Goal: Check status: Check status

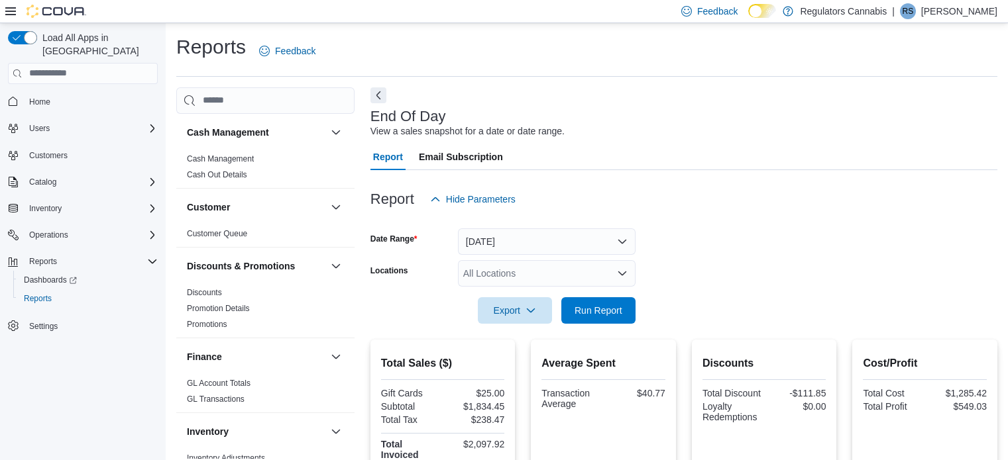
scroll to position [9, 0]
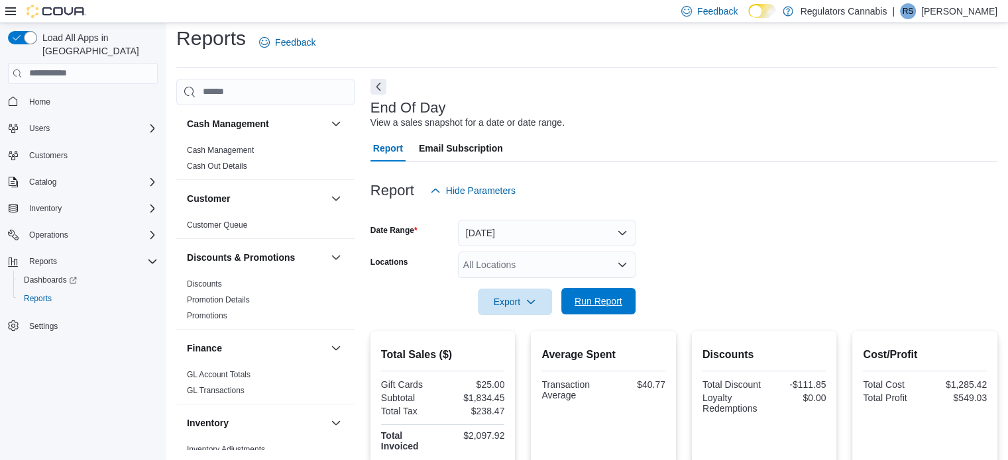
click at [596, 291] on span "Run Report" at bounding box center [598, 301] width 58 height 26
click at [606, 291] on span "Run Report" at bounding box center [598, 301] width 58 height 26
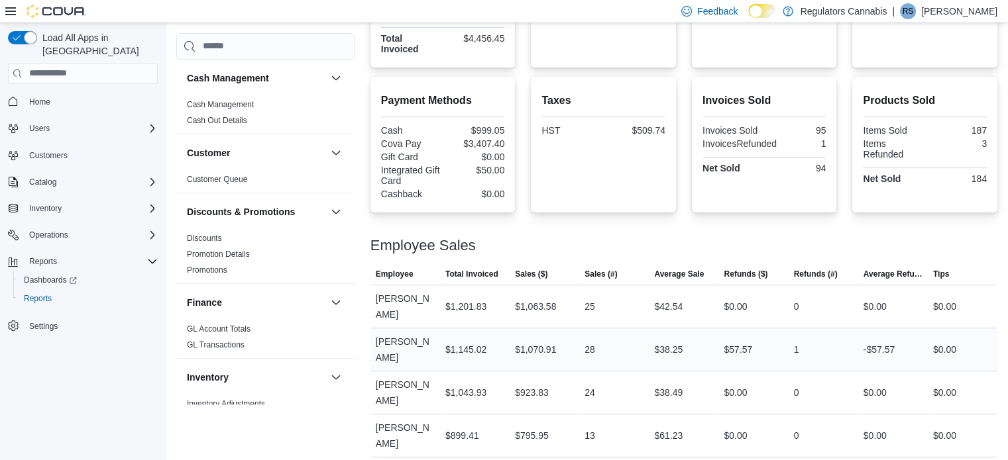
scroll to position [424, 0]
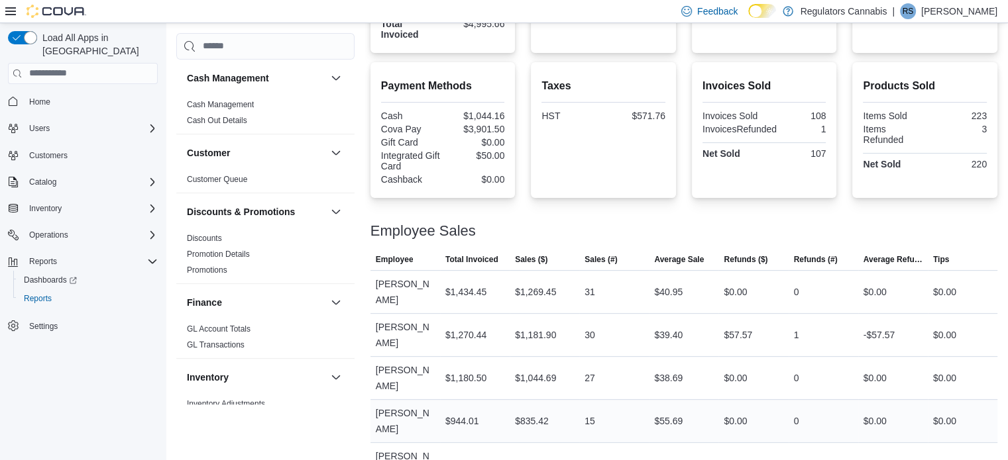
scroll to position [424, 0]
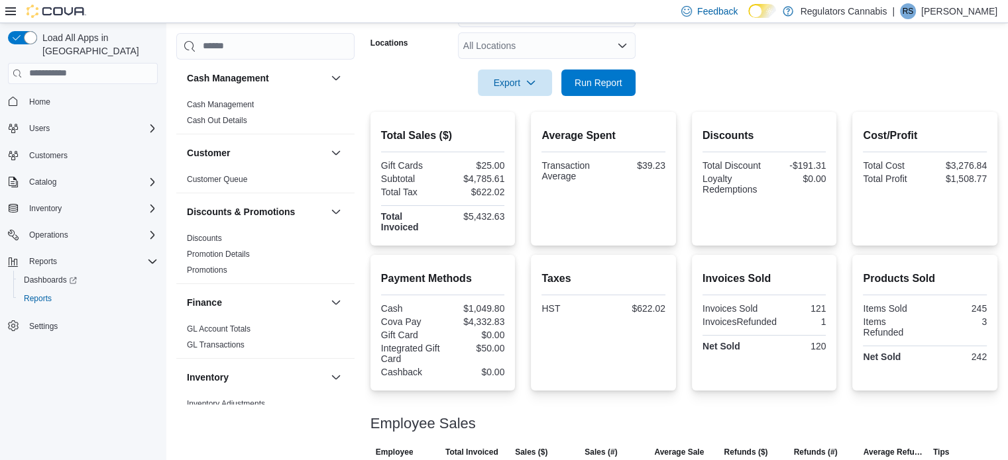
scroll to position [26, 0]
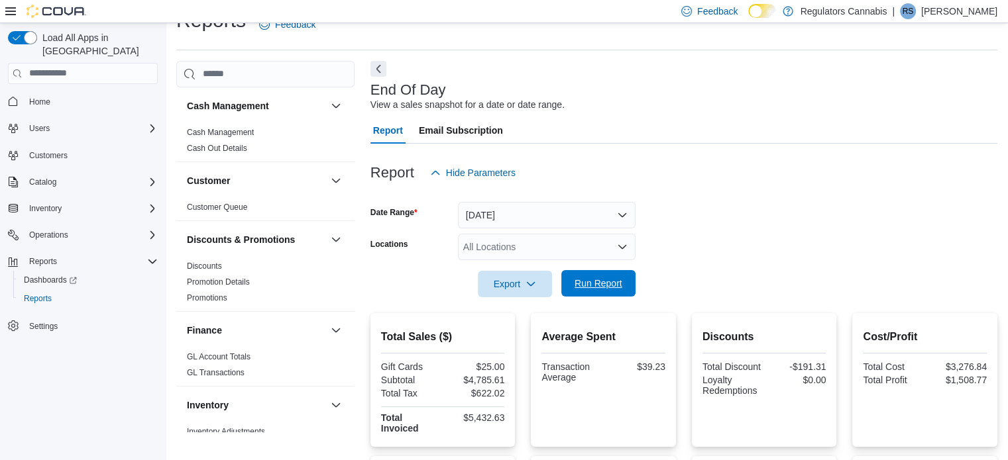
click at [603, 280] on span "Run Report" at bounding box center [598, 283] width 48 height 13
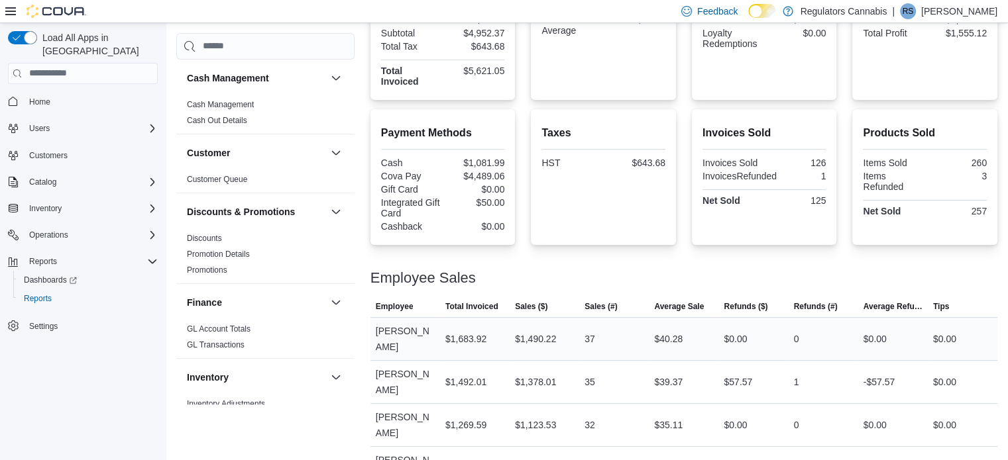
scroll to position [424, 0]
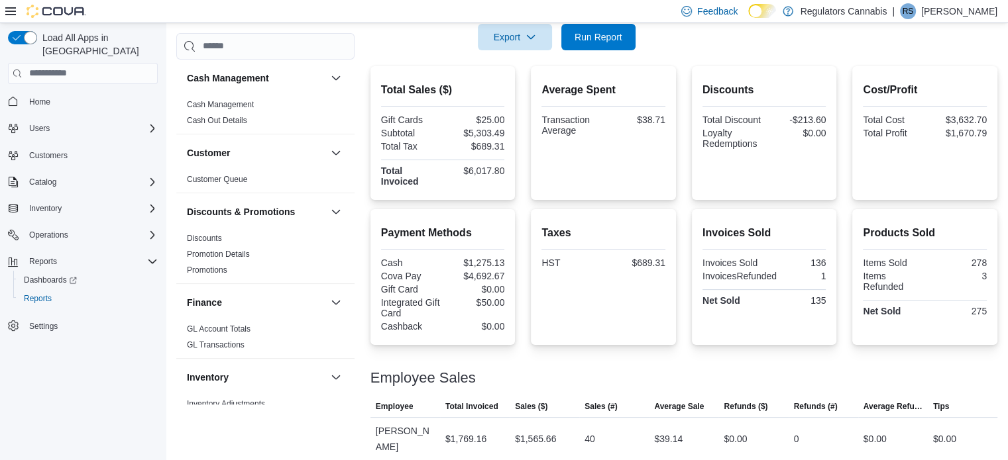
scroll to position [424, 0]
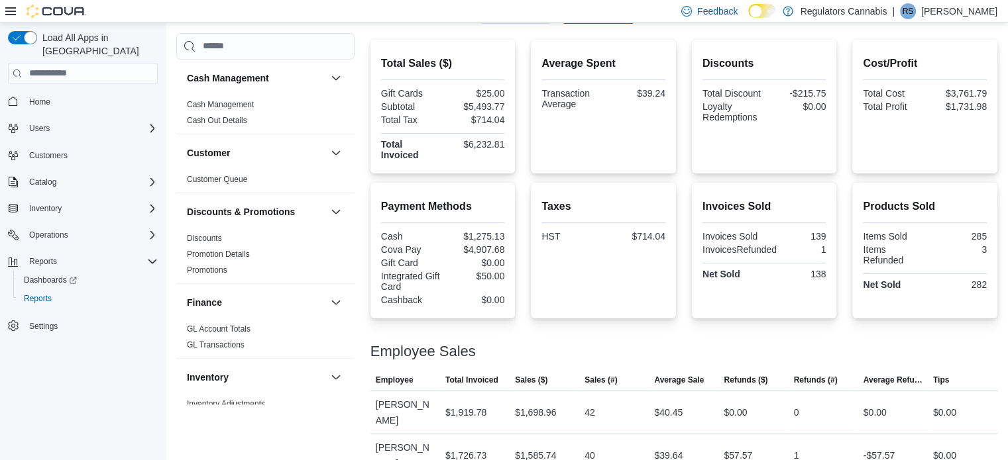
scroll to position [424, 0]
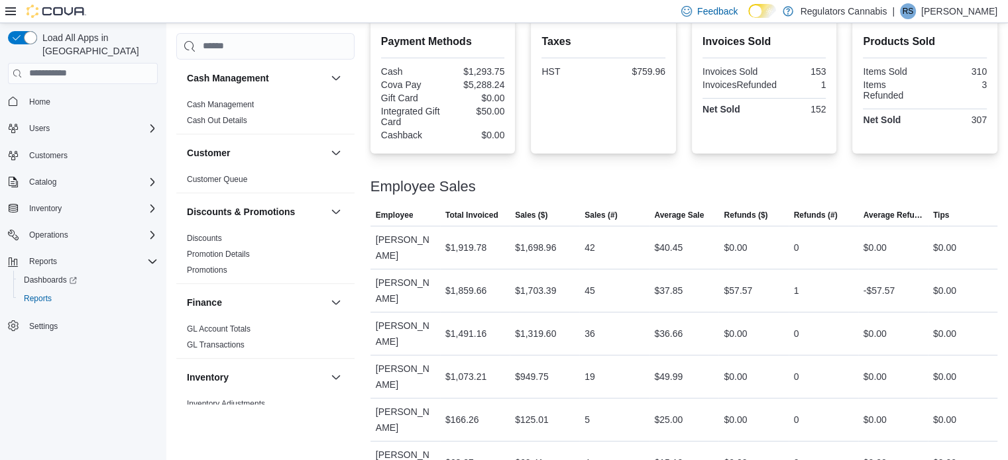
scroll to position [472, 0]
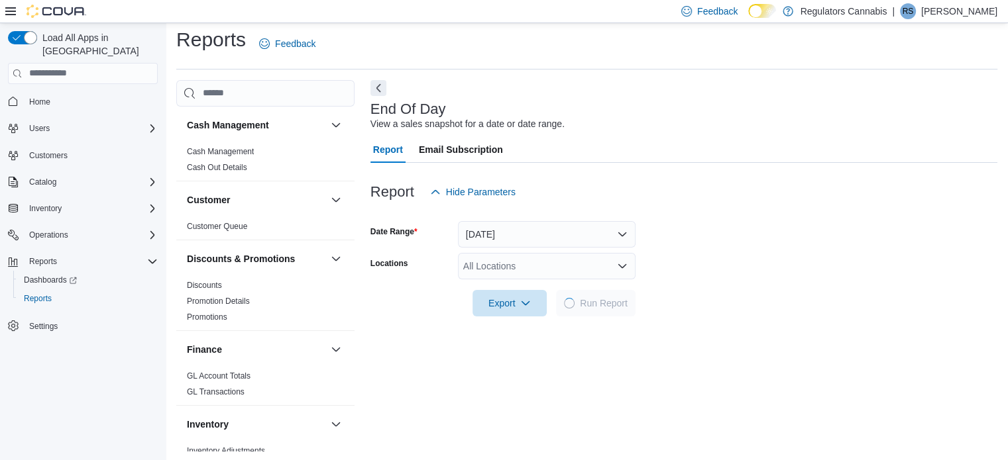
scroll to position [9, 0]
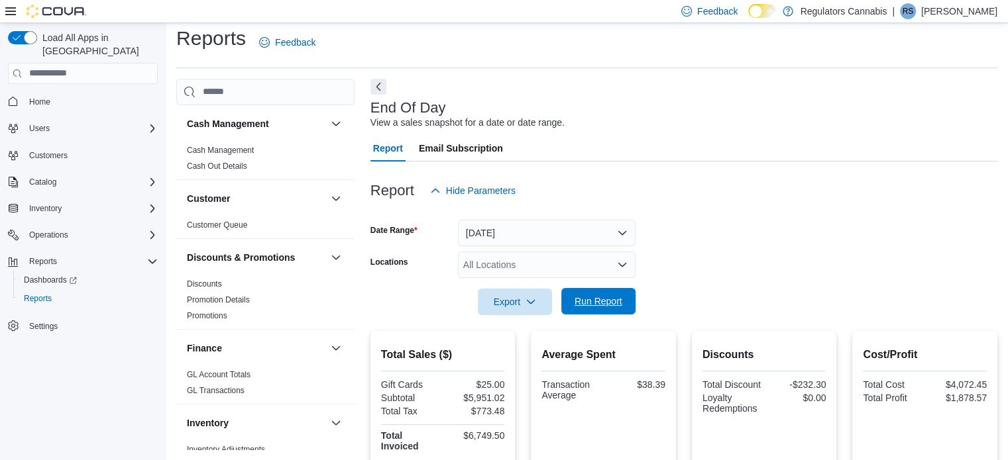
click at [603, 302] on span "Run Report" at bounding box center [598, 301] width 48 height 13
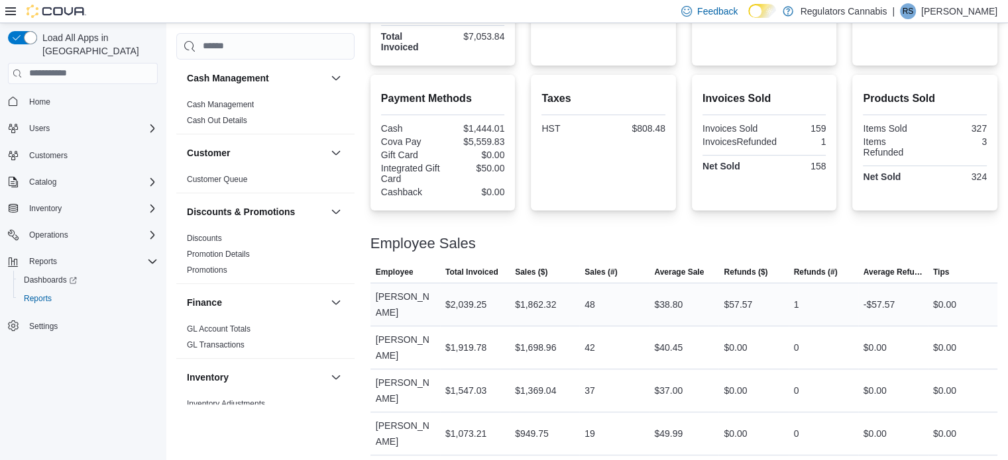
scroll to position [478, 0]
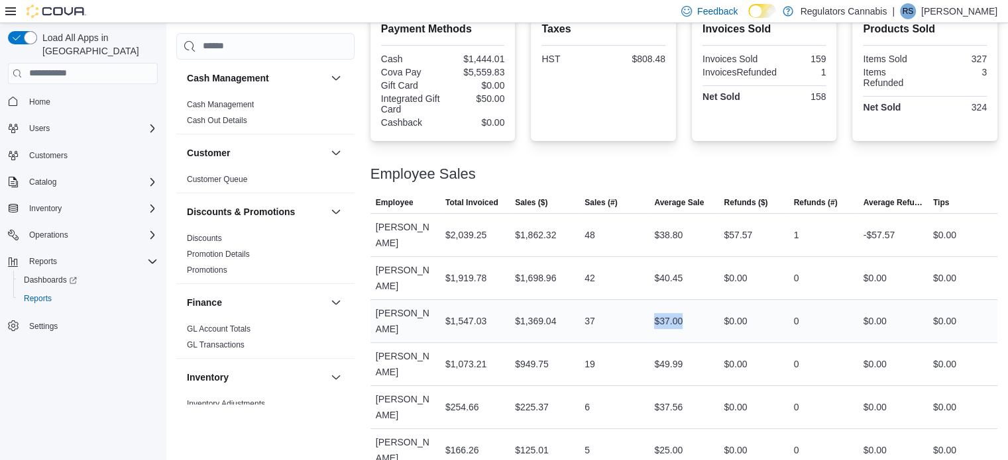
drag, startPoint x: 686, startPoint y: 293, endPoint x: 654, endPoint y: 293, distance: 32.5
click at [654, 308] on div "$37.00" at bounding box center [684, 321] width 70 height 26
click at [673, 313] on div "$37.00" at bounding box center [668, 321] width 28 height 16
drag, startPoint x: 690, startPoint y: 296, endPoint x: 649, endPoint y: 284, distance: 43.0
click at [649, 299] on tr "Employee [PERSON_NAME] Total Invoiced $1,547.03 Sales ($) $1,369.04 Sales (#) 3…" at bounding box center [683, 320] width 627 height 43
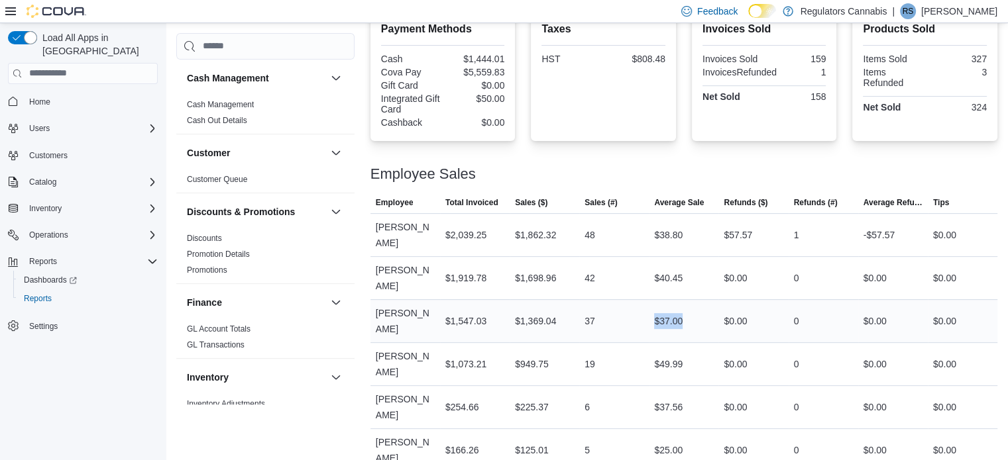
click at [665, 313] on div "$37.00" at bounding box center [668, 321] width 28 height 16
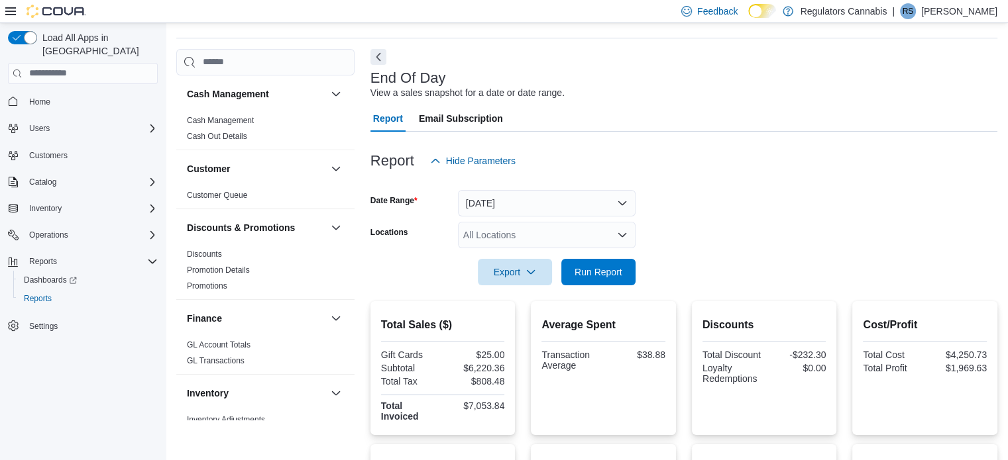
scroll to position [0, 0]
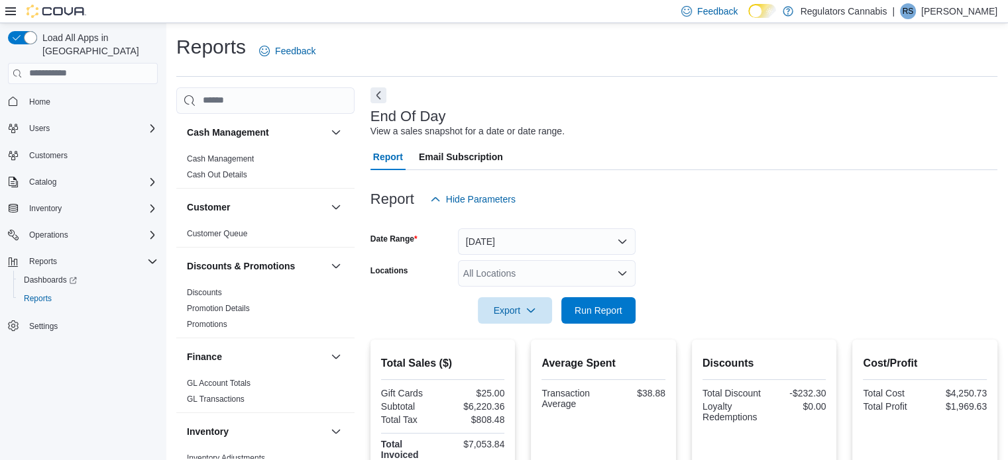
click at [764, 13] on icon at bounding box center [761, 12] width 5 height 6
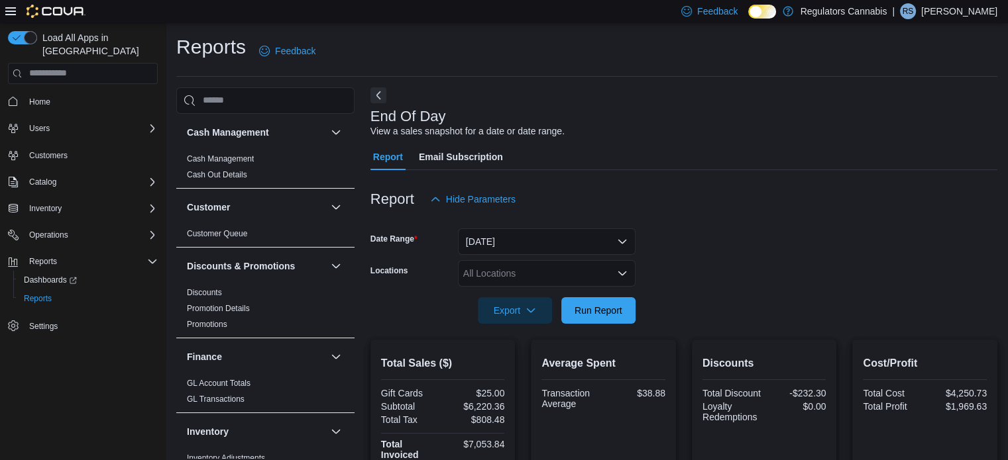
click at [766, 10] on icon at bounding box center [761, 11] width 7 height 7
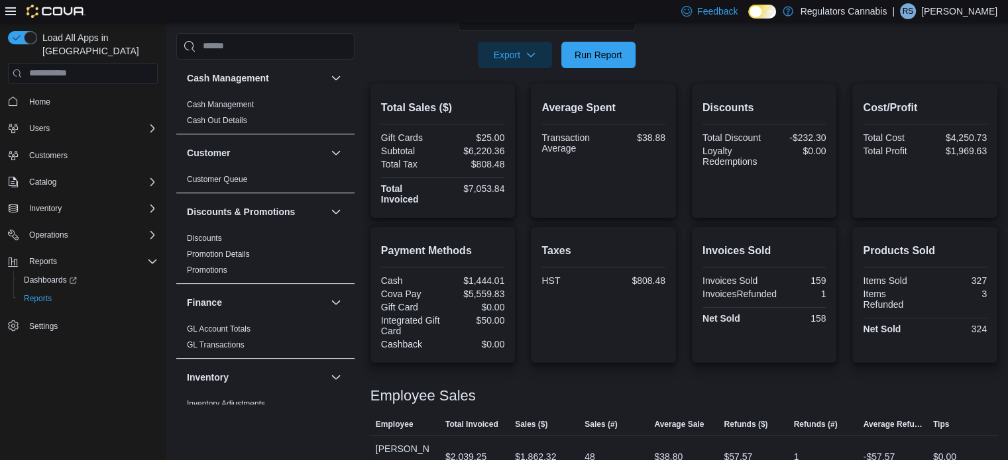
scroll to position [199, 0]
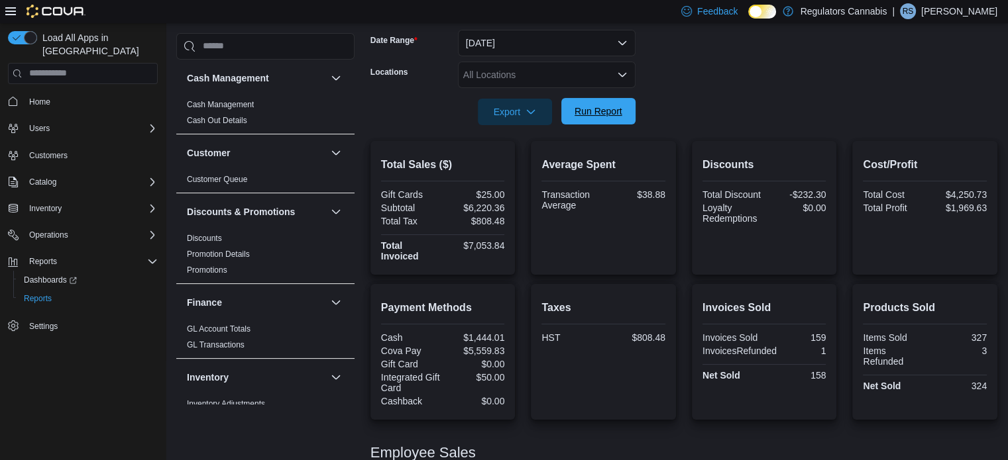
click at [623, 116] on span "Run Report" at bounding box center [598, 111] width 58 height 26
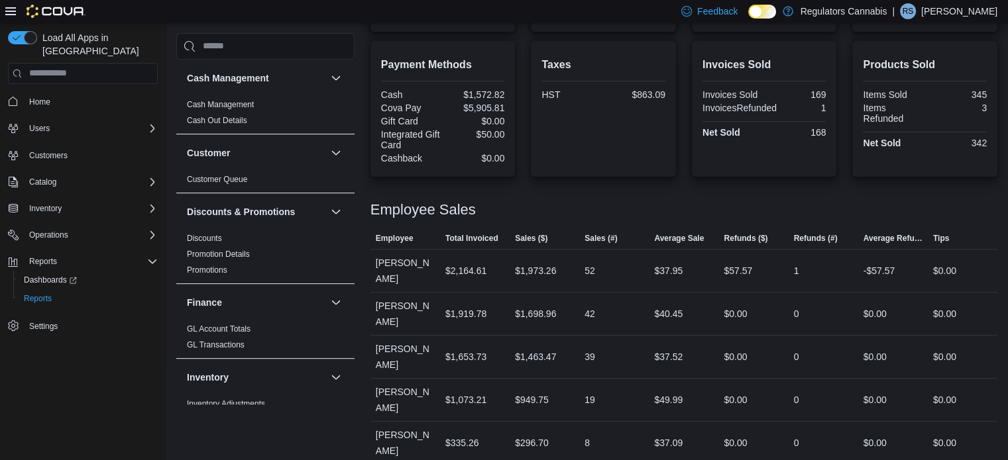
scroll to position [478, 0]
